Goal: Task Accomplishment & Management: Use online tool/utility

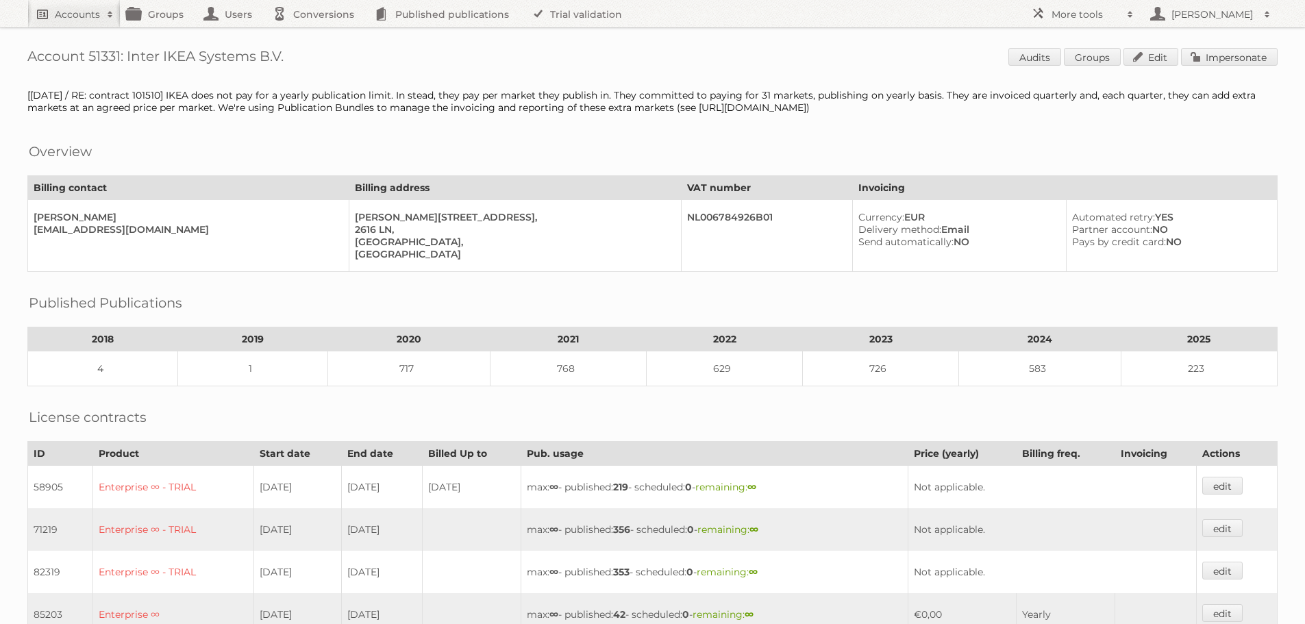
click at [77, 10] on h2 "Accounts" at bounding box center [77, 15] width 45 height 14
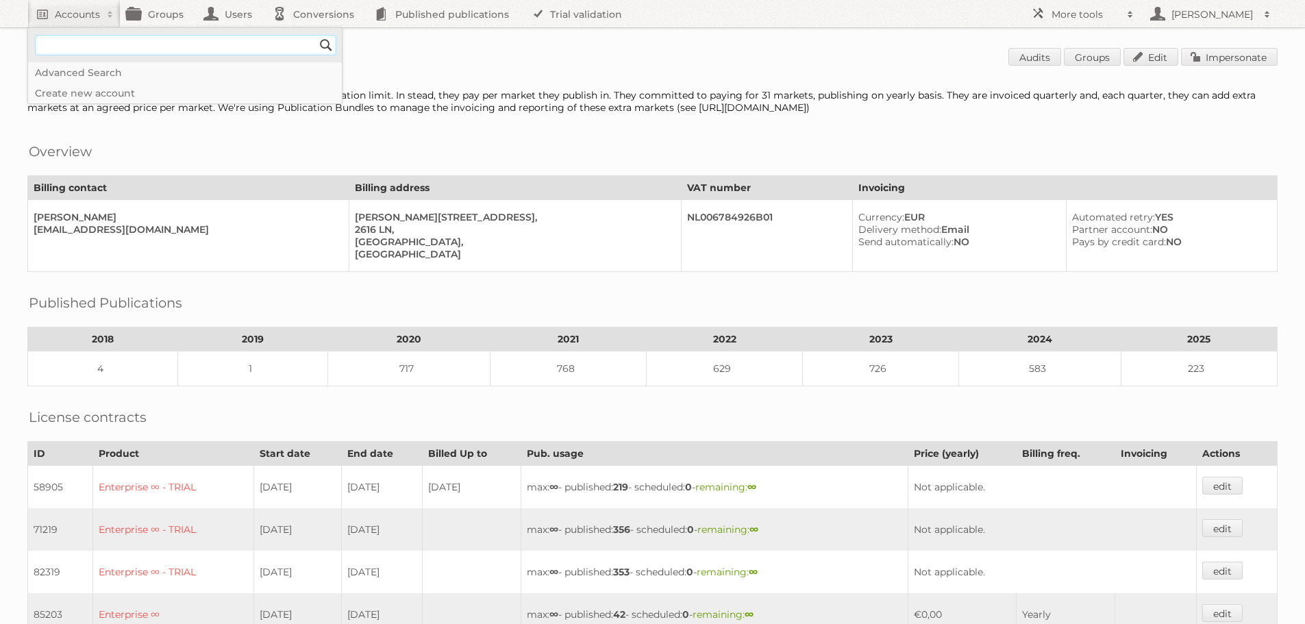
click at [116, 49] on input"] "text" at bounding box center [185, 45] width 301 height 21
type input"] "[PERSON_NAME][EMAIL_ADDRESS][DOMAIN_NAME]"
click at [316, 35] on input "Search" at bounding box center [326, 45] width 21 height 21
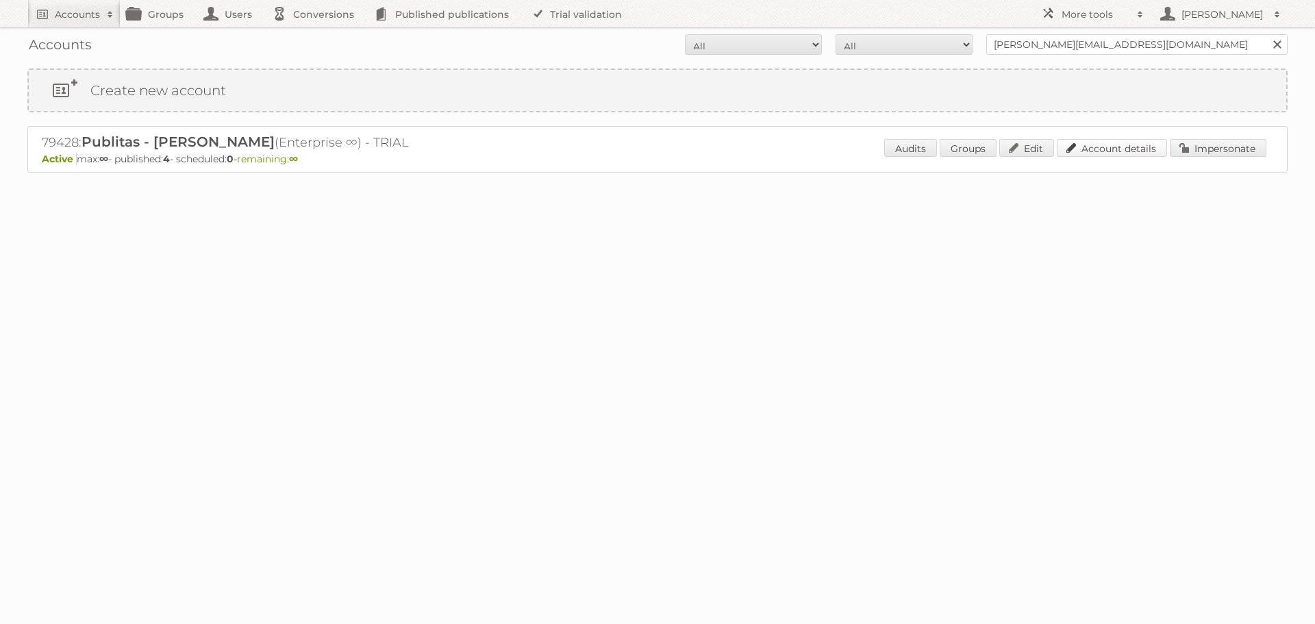
click at [1093, 147] on link "Account details" at bounding box center [1112, 148] width 110 height 18
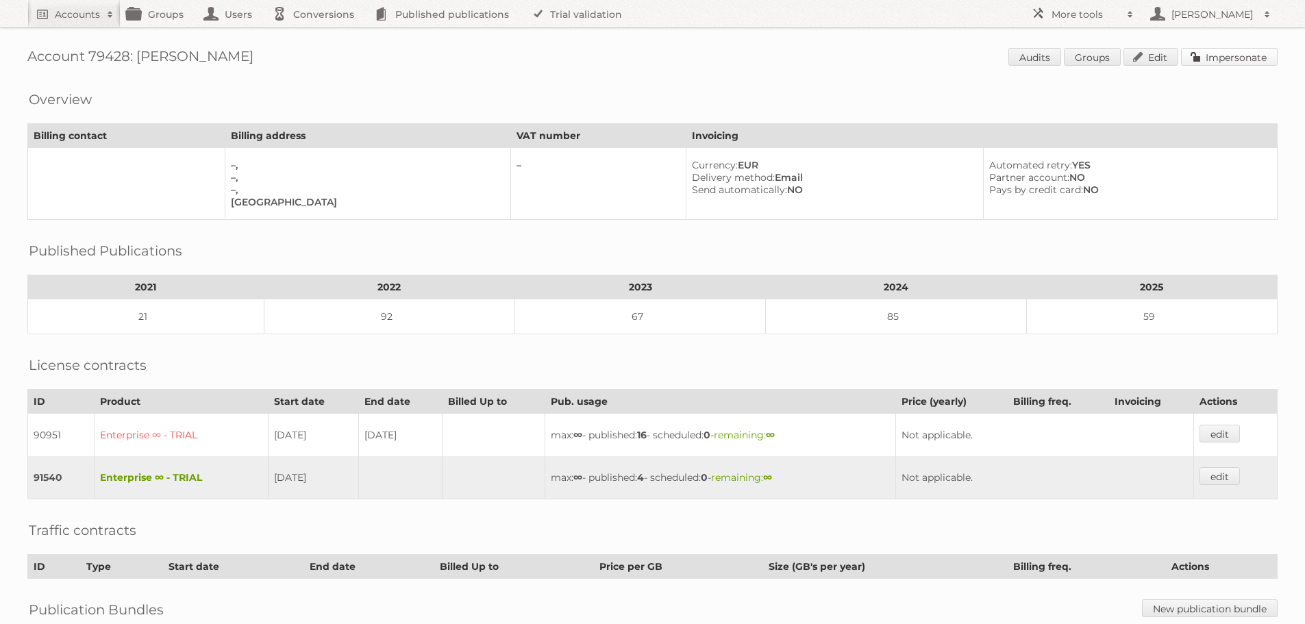
click at [1218, 55] on link "Impersonate" at bounding box center [1229, 57] width 97 height 18
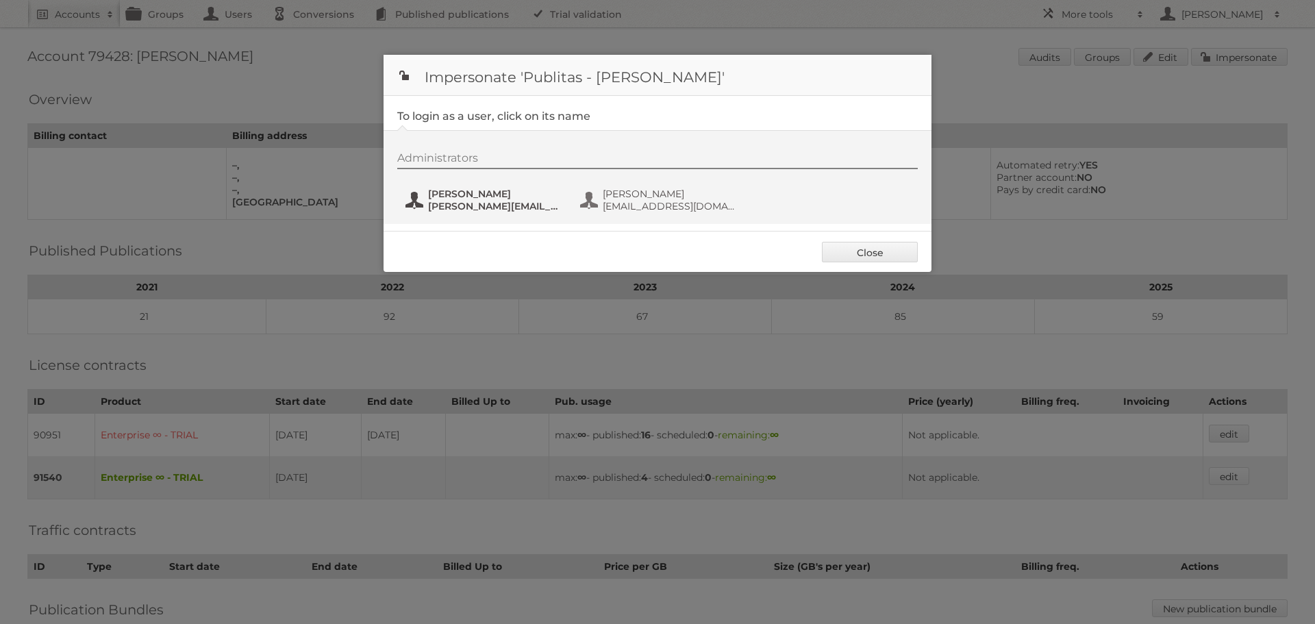
click at [488, 201] on span "[PERSON_NAME][EMAIL_ADDRESS][DOMAIN_NAME]" at bounding box center [494, 206] width 133 height 12
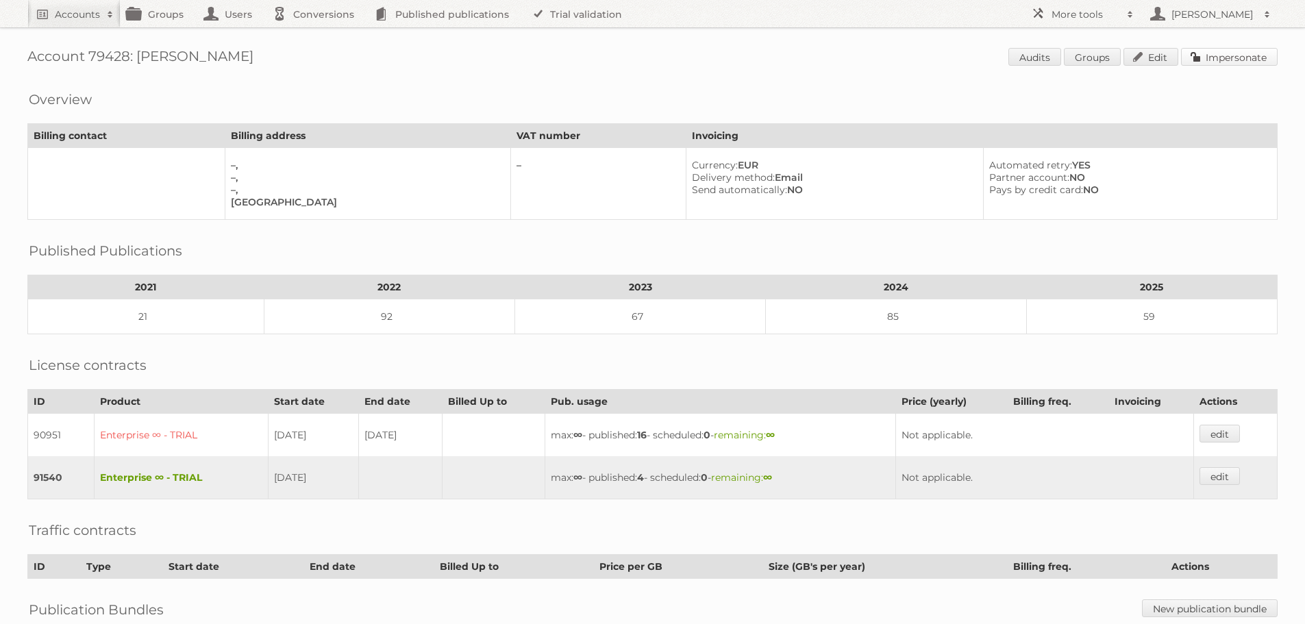
click at [1225, 57] on link "Impersonate" at bounding box center [1229, 57] width 97 height 18
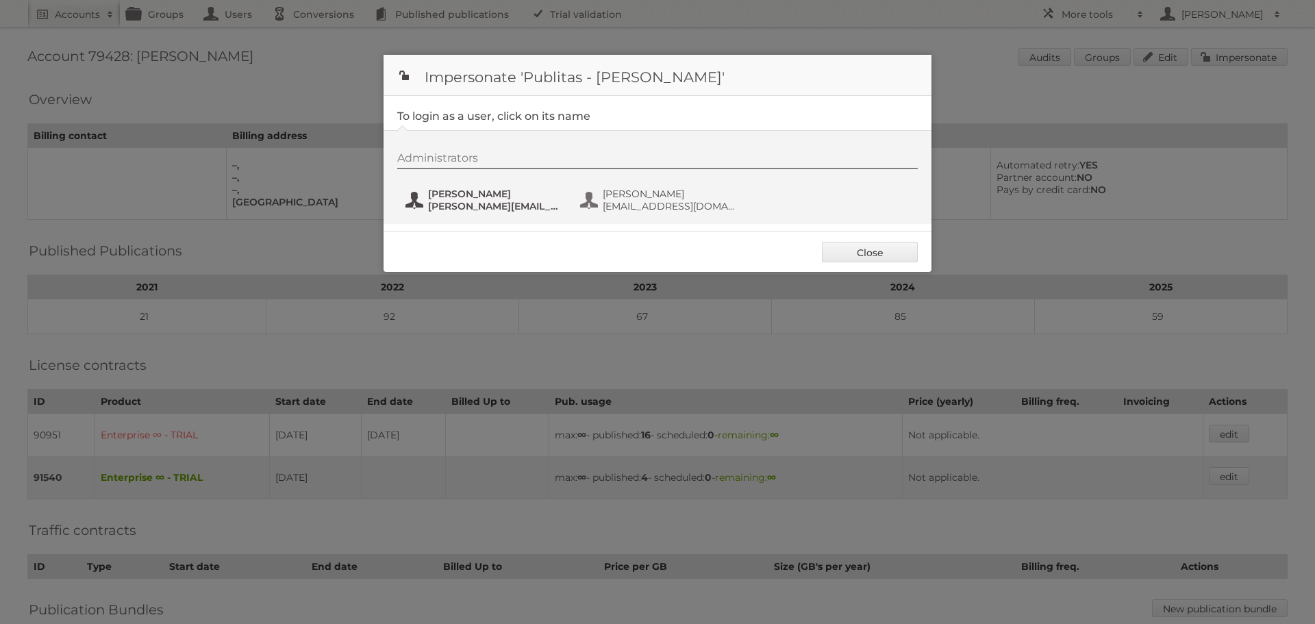
click at [481, 198] on span "[PERSON_NAME]" at bounding box center [494, 194] width 133 height 12
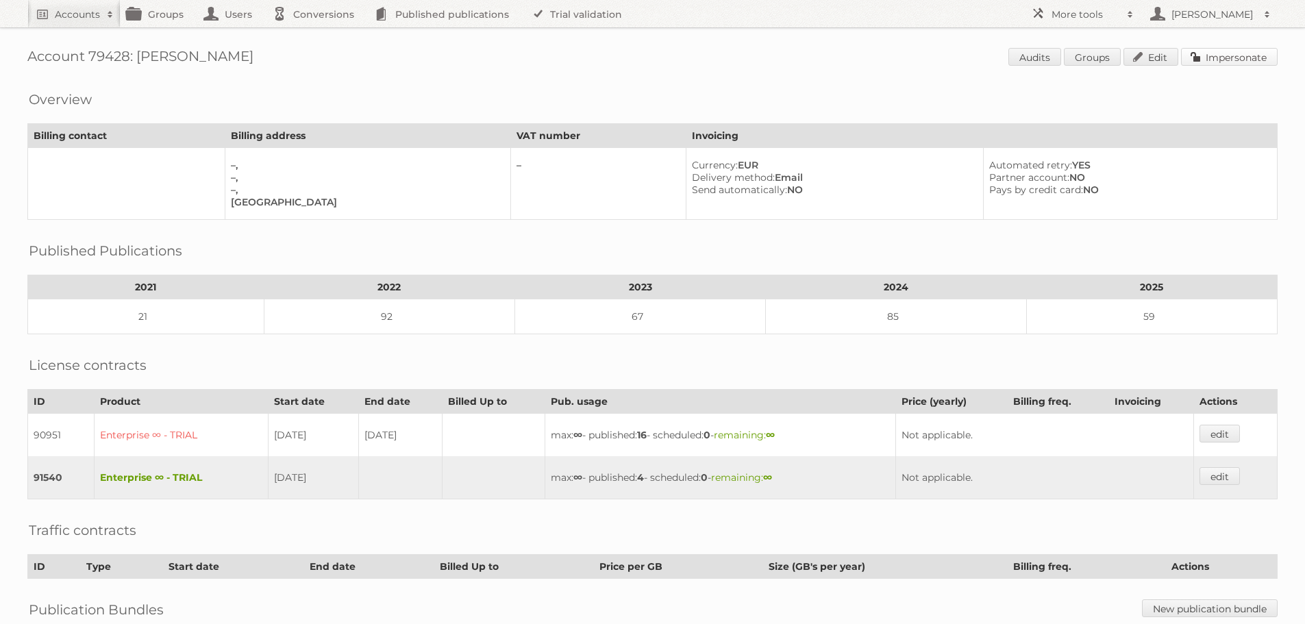
click at [1232, 58] on link "Impersonate" at bounding box center [1229, 57] width 97 height 18
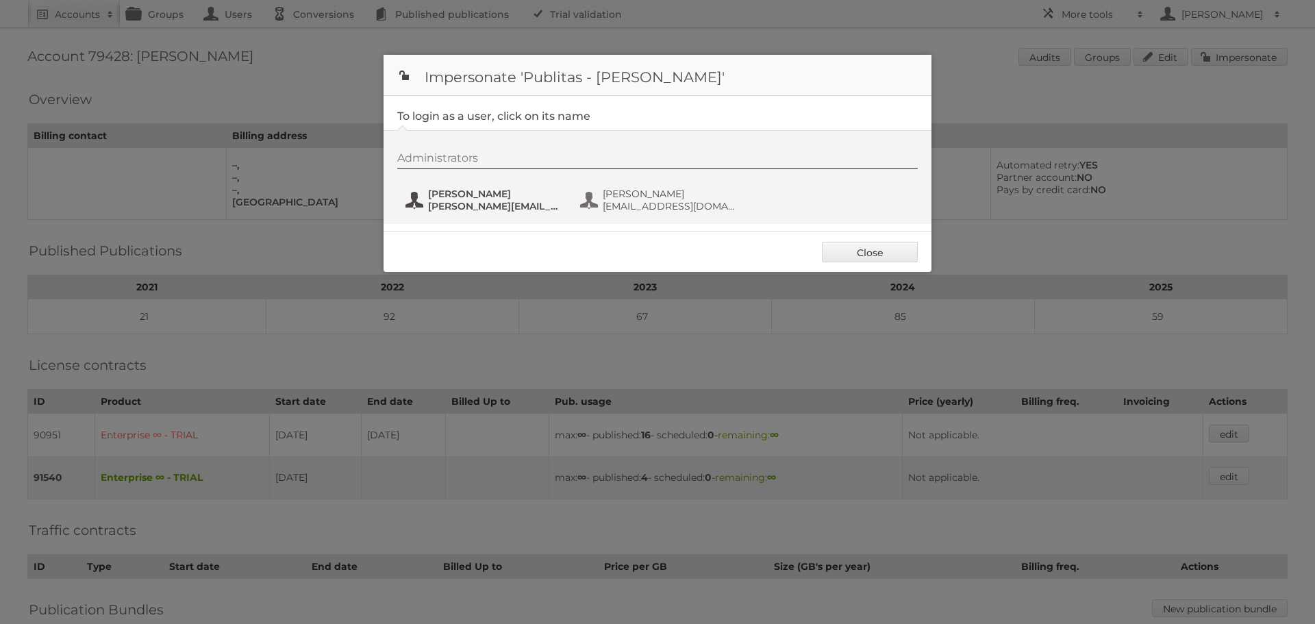
click at [468, 202] on span "[PERSON_NAME][EMAIL_ADDRESS][DOMAIN_NAME]" at bounding box center [494, 206] width 133 height 12
